Goal: Find specific page/section: Find specific page/section

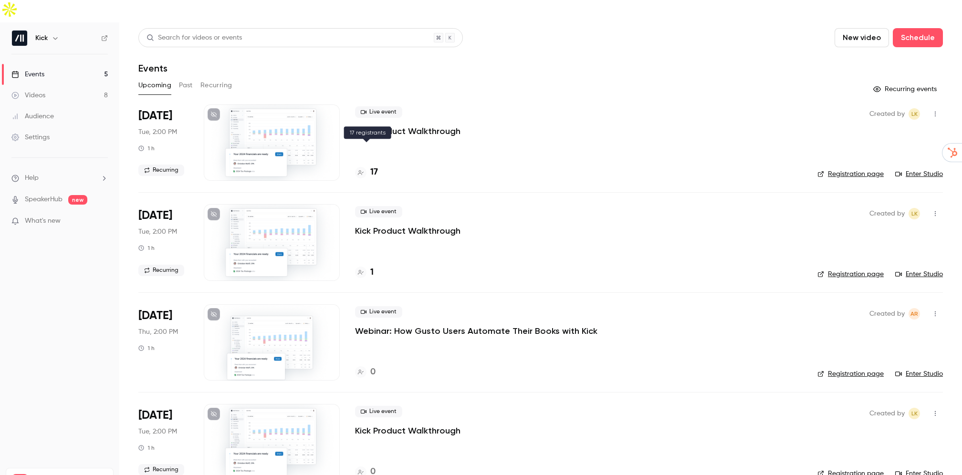
click at [371, 166] on h4 "17" at bounding box center [374, 172] width 8 height 13
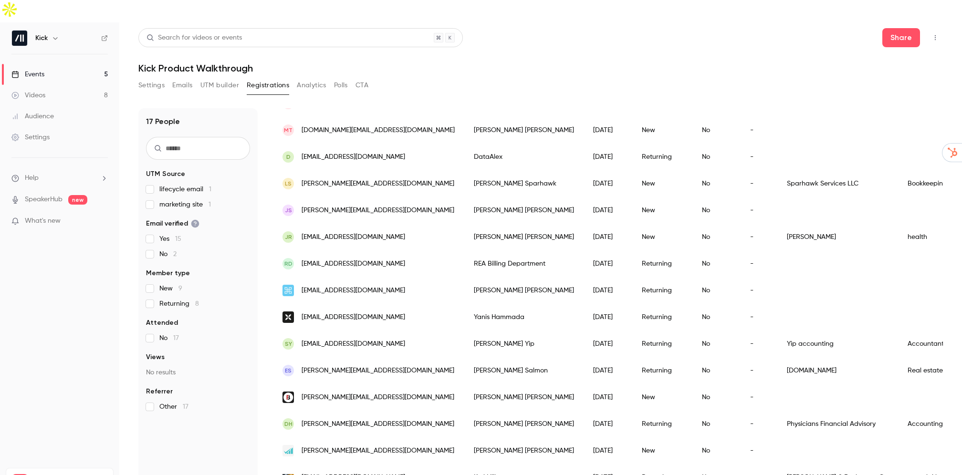
scroll to position [165, 0]
